Goal: Task Accomplishment & Management: Use online tool/utility

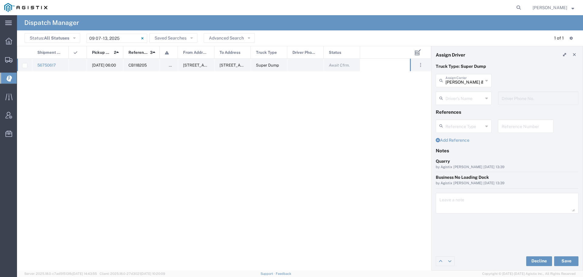
click at [99, 63] on div "[DATE] 06:00" at bounding box center [105, 65] width 36 height 12
click at [467, 94] on input "text" at bounding box center [464, 97] width 38 height 11
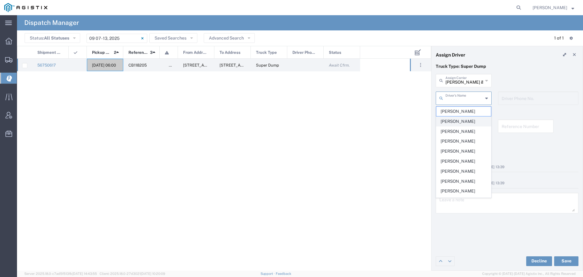
click at [454, 123] on span "[PERSON_NAME]" at bounding box center [463, 121] width 55 height 9
type input "[PERSON_NAME]"
type input "[PHONE_NUMBER]"
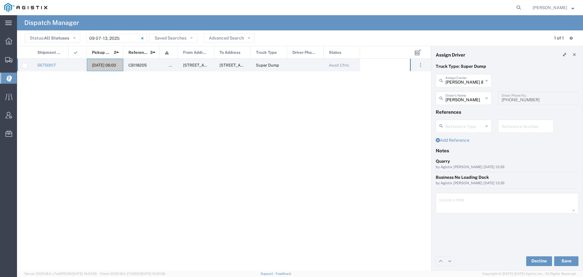
click at [511, 126] on input "text" at bounding box center [525, 125] width 49 height 11
drag, startPoint x: 520, startPoint y: 129, endPoint x: 498, endPoint y: 127, distance: 21.9
click at [498, 127] on div "WO10225 Reference Number" at bounding box center [526, 125] width 56 height 13
type input "WO10225"
click at [450, 201] on textarea at bounding box center [506, 202] width 135 height 17
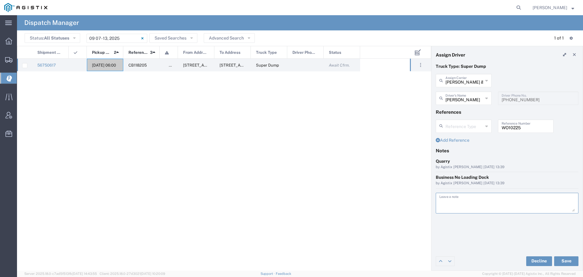
paste textarea "WO10225"
type textarea "WO10225"
click at [567, 260] on button "Save" at bounding box center [566, 261] width 24 height 10
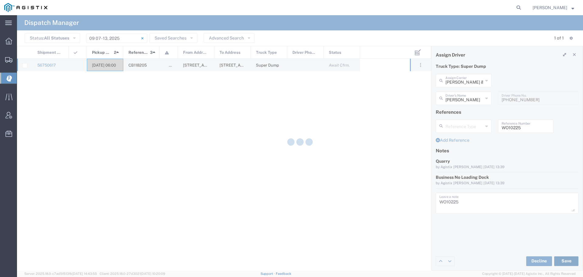
type input "[PERSON_NAME]"
